Goal: Navigation & Orientation: Find specific page/section

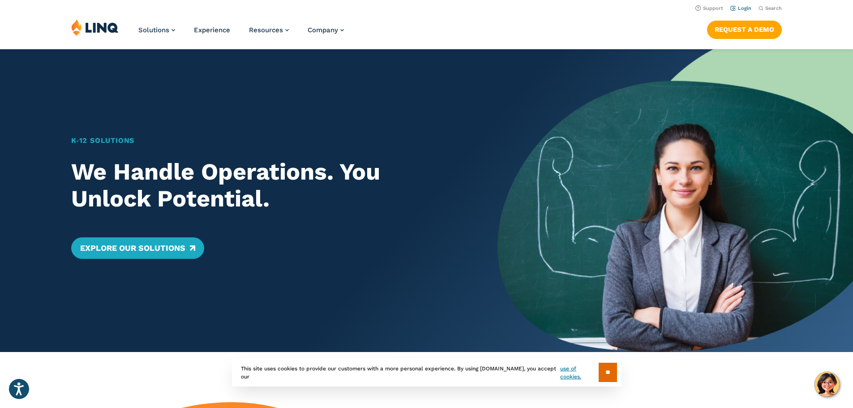
click at [740, 9] on link "Login" at bounding box center [740, 8] width 21 height 6
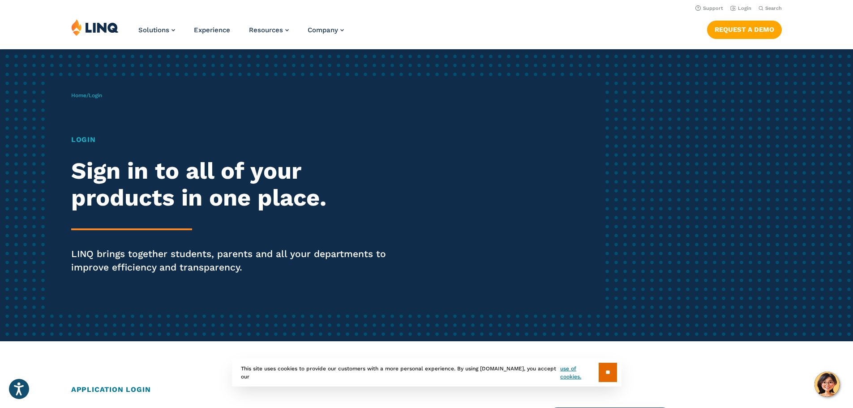
click at [90, 105] on div "Home / Login Login Sign in to all of your products in one place. LINQ brings to…" at bounding box center [337, 195] width 533 height 229
click at [102, 93] on span "Login" at bounding box center [95, 95] width 13 height 6
click at [102, 95] on span "Login" at bounding box center [95, 95] width 13 height 6
click at [86, 139] on h1 "Login" at bounding box center [235, 139] width 329 height 11
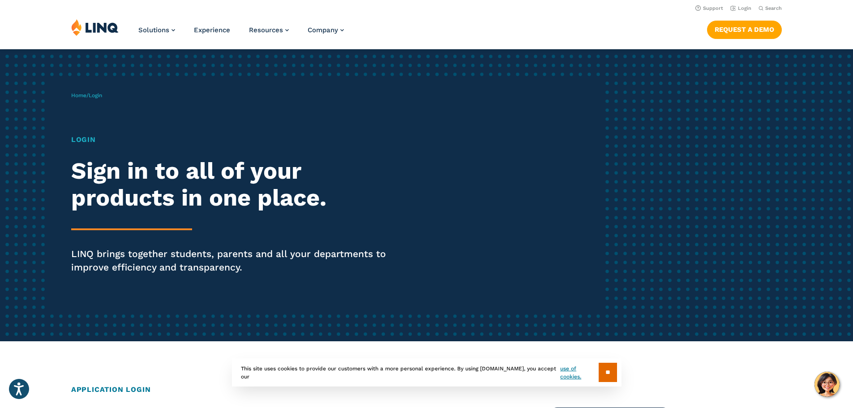
click at [112, 226] on div "Login Sign in to all of your products in one place. LINQ brings together studen…" at bounding box center [235, 216] width 329 height 165
click at [87, 141] on h1 "Login" at bounding box center [235, 139] width 329 height 11
click at [107, 138] on h1 "Login" at bounding box center [235, 139] width 329 height 11
drag, startPoint x: 101, startPoint y: 119, endPoint x: 100, endPoint y: 114, distance: 5.0
click at [100, 119] on div "Home / Login Login Sign in to all of your products in one place. LINQ brings to…" at bounding box center [337, 195] width 533 height 229
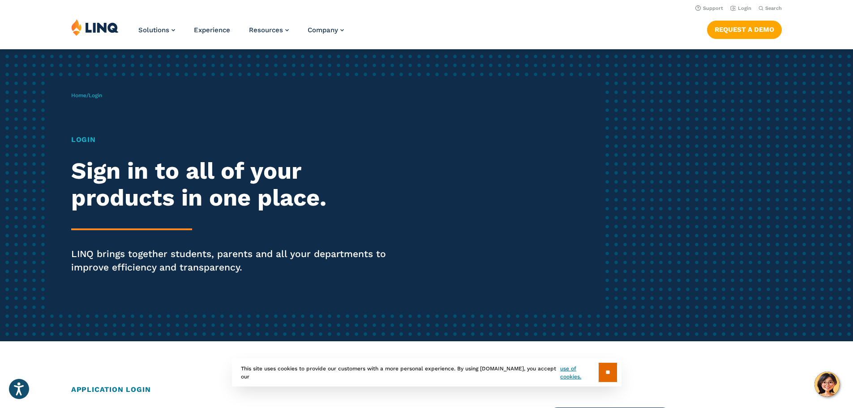
click at [98, 107] on div "Home / Login Login Sign in to all of your products in one place. LINQ brings to…" at bounding box center [337, 195] width 533 height 229
click at [102, 97] on span "Login" at bounding box center [95, 95] width 13 height 6
click at [111, 94] on div "Home / Login Login Sign in to all of your products in one place. LINQ brings to…" at bounding box center [337, 195] width 533 height 229
click at [97, 94] on span "Login" at bounding box center [95, 95] width 13 height 6
click at [102, 96] on span "Login" at bounding box center [95, 95] width 13 height 6
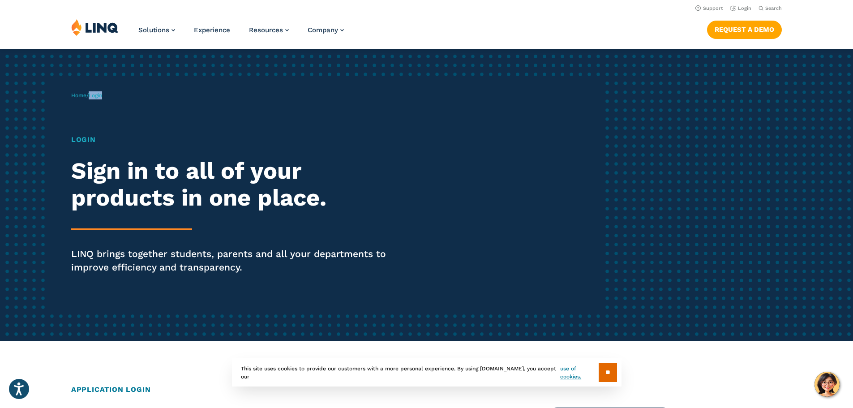
click at [102, 96] on span "Login" at bounding box center [95, 95] width 13 height 6
click at [102, 98] on span "Login" at bounding box center [95, 95] width 13 height 6
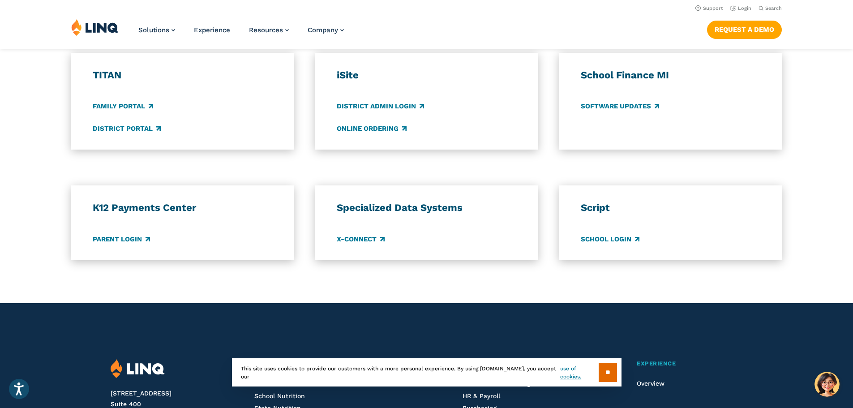
scroll to position [1021, 0]
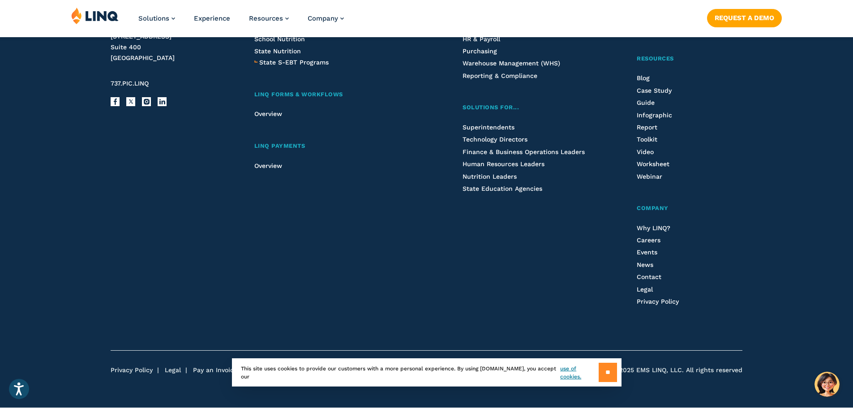
click at [606, 374] on input "**" at bounding box center [608, 372] width 18 height 19
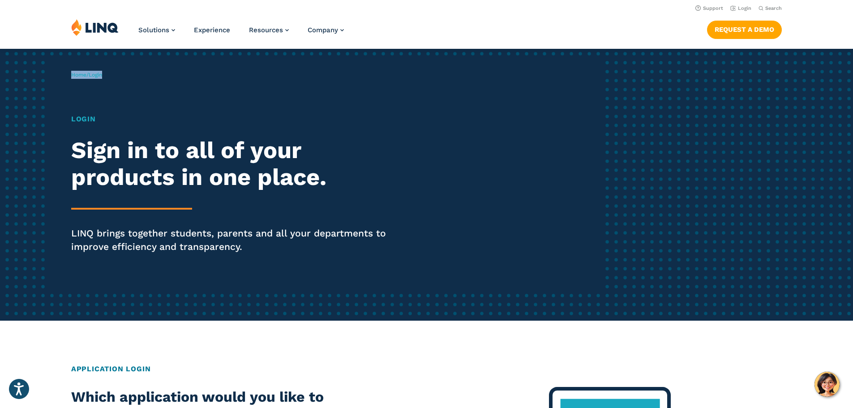
scroll to position [0, 0]
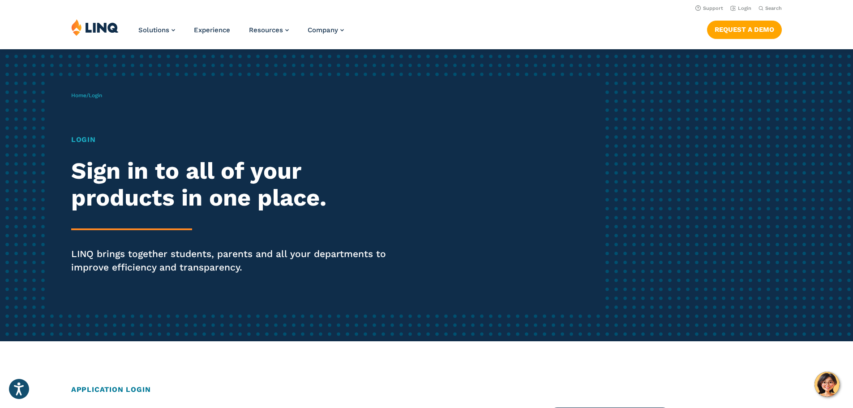
click at [90, 143] on h1 "Login" at bounding box center [235, 139] width 329 height 11
click at [99, 125] on div "Home / Login Login Sign in to all of your products in one place. LINQ brings to…" at bounding box center [337, 195] width 533 height 229
click at [103, 139] on h1 "Login" at bounding box center [235, 139] width 329 height 11
click at [82, 139] on h1 "Login" at bounding box center [235, 139] width 329 height 11
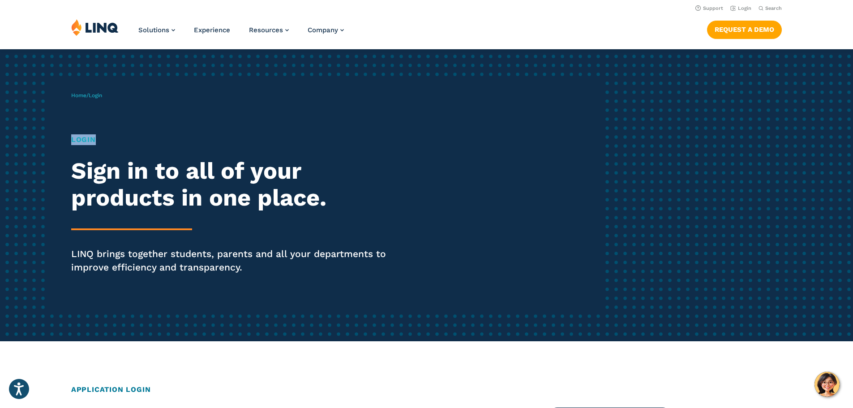
click at [99, 140] on h1 "Login" at bounding box center [235, 139] width 329 height 11
click at [102, 94] on span "Login" at bounding box center [95, 95] width 13 height 6
click at [118, 94] on div "Home / Login Login Sign in to all of your products in one place. LINQ brings to…" at bounding box center [337, 195] width 533 height 229
click at [106, 127] on div "Home / Login Login Sign in to all of your products in one place. LINQ brings to…" at bounding box center [337, 195] width 533 height 229
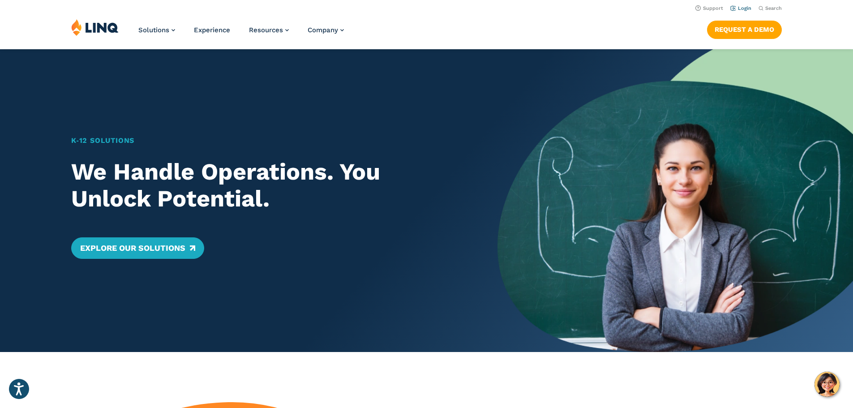
click at [744, 9] on link "Login" at bounding box center [740, 8] width 21 height 6
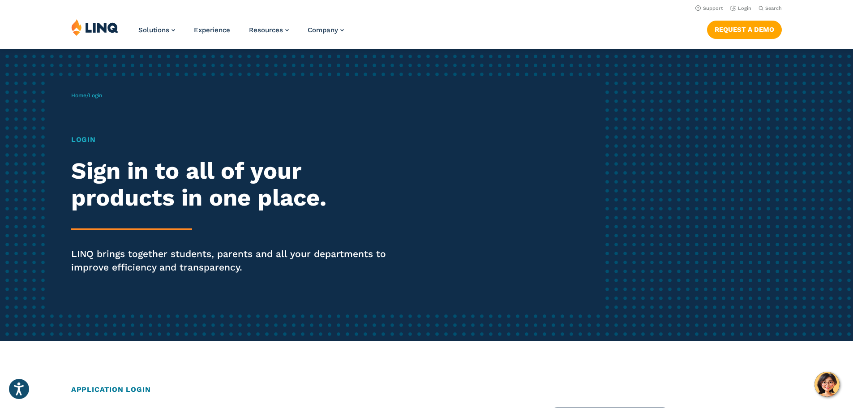
click at [103, 142] on h1 "Login" at bounding box center [235, 139] width 329 height 11
drag, startPoint x: 103, startPoint y: 142, endPoint x: 399, endPoint y: 149, distance: 296.1
click at [399, 149] on div "Login Sign in to all of your products in one place. LINQ brings together studen…" at bounding box center [235, 216] width 329 height 165
click at [85, 145] on div "Login Sign in to all of your products in one place. LINQ brings together studen…" at bounding box center [235, 216] width 329 height 165
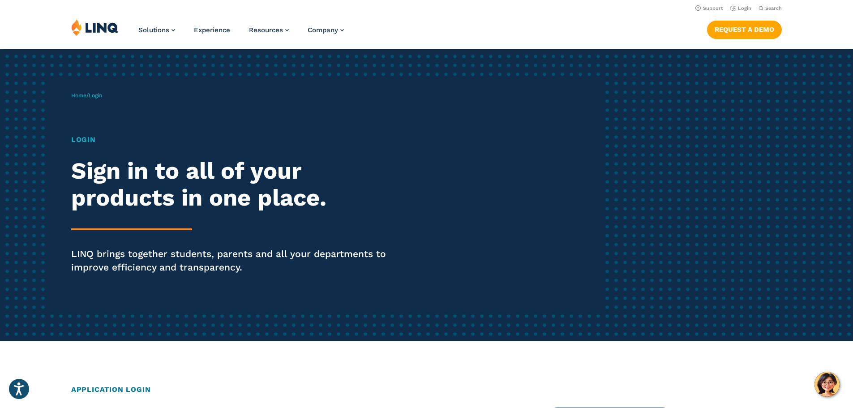
click at [119, 142] on h1 "Login" at bounding box center [235, 139] width 329 height 11
drag, startPoint x: 119, startPoint y: 143, endPoint x: 133, endPoint y: 118, distance: 28.9
click at [133, 118] on div "Home / Login Login Sign in to all of your products in one place. LINQ brings to…" at bounding box center [337, 195] width 533 height 229
click at [90, 99] on p "Home / Login" at bounding box center [86, 95] width 31 height 8
click at [71, 99] on div "Home / Login Login Sign in to all of your products in one place. LINQ brings to…" at bounding box center [337, 195] width 533 height 229
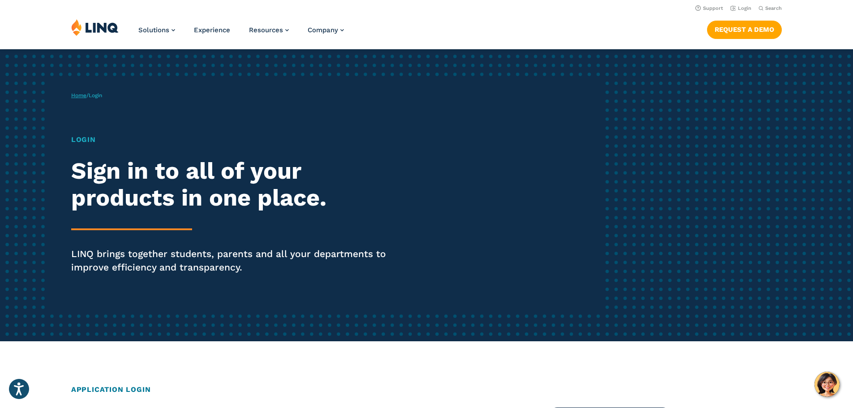
click at [81, 97] on link "Home" at bounding box center [78, 95] width 15 height 6
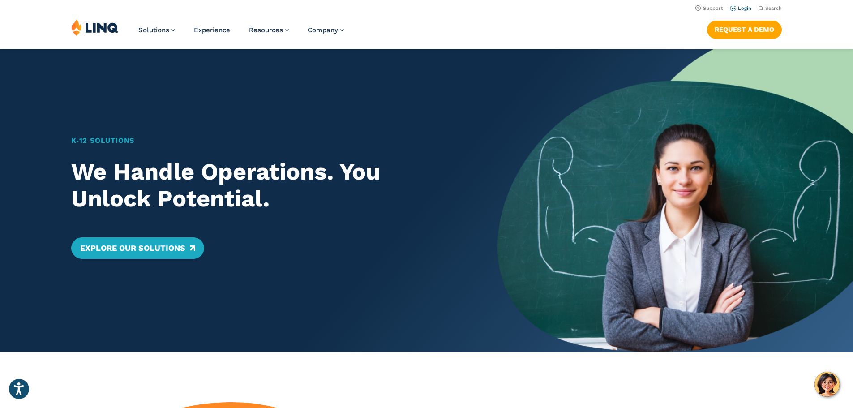
click at [741, 9] on link "Login" at bounding box center [740, 8] width 21 height 6
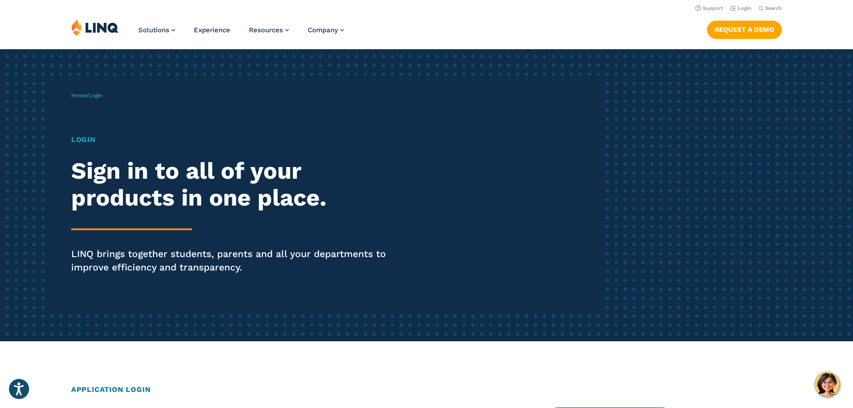
click at [89, 136] on h1 "Login" at bounding box center [235, 139] width 329 height 11
click at [100, 95] on span "Login" at bounding box center [95, 95] width 13 height 6
